Goal: Navigation & Orientation: Understand site structure

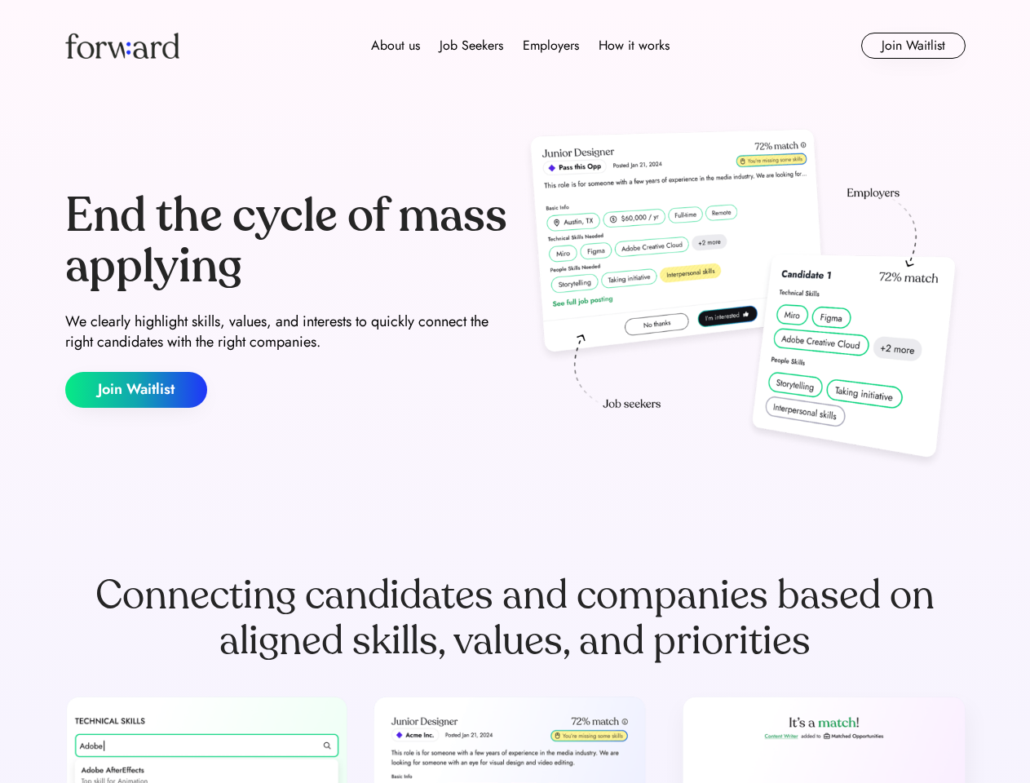
click at [514, 391] on div "End the cycle of mass applying We clearly highlight skills, values, and interes…" at bounding box center [515, 299] width 900 height 351
click at [515, 46] on div "About us Job Seekers Employers How it works" at bounding box center [520, 46] width 642 height 20
click at [122, 46] on img at bounding box center [122, 46] width 114 height 26
click at [520, 46] on div "About us Job Seekers Employers How it works" at bounding box center [520, 46] width 642 height 20
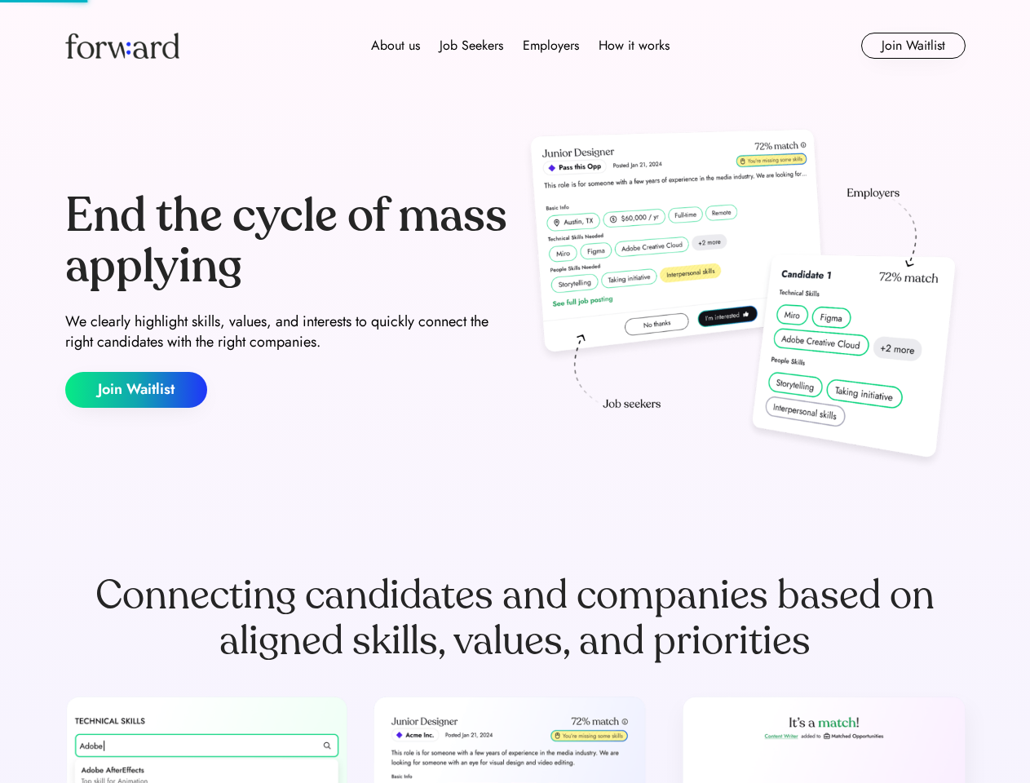
click at [395, 46] on div "About us" at bounding box center [395, 46] width 49 height 20
click at [471, 46] on div "Job Seekers" at bounding box center [471, 46] width 64 height 20
click at [550, 46] on div "Employers" at bounding box center [551, 46] width 56 height 20
click at [633, 46] on div "How it works" at bounding box center [633, 46] width 71 height 20
click at [912, 46] on button "Join Waitlist" at bounding box center [913, 46] width 104 height 26
